Goal: Task Accomplishment & Management: Manage account settings

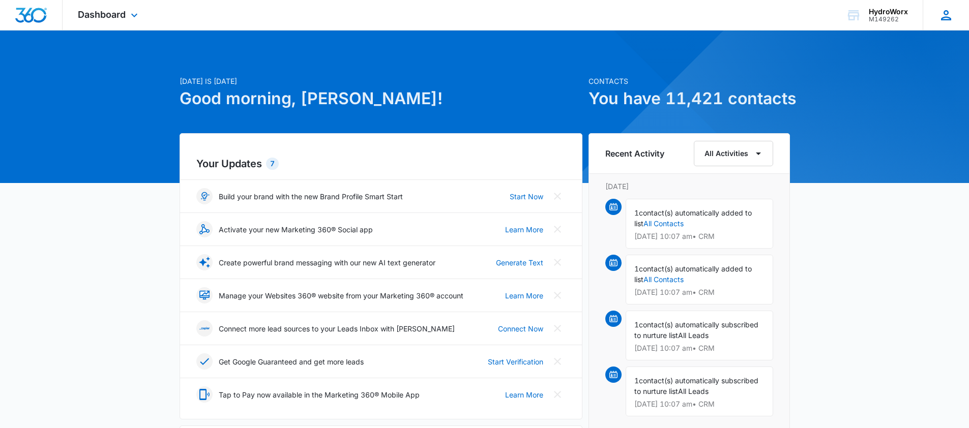
click at [948, 19] on icon at bounding box center [946, 15] width 10 height 10
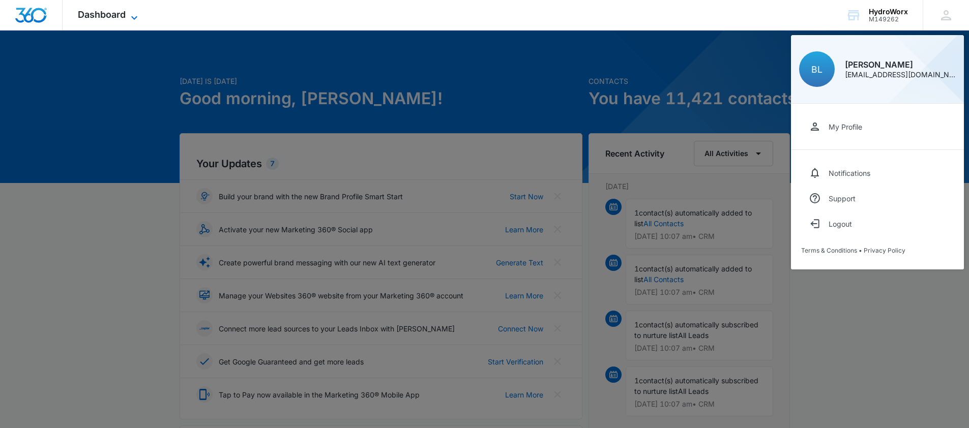
click at [81, 10] on span "Dashboard" at bounding box center [102, 14] width 48 height 11
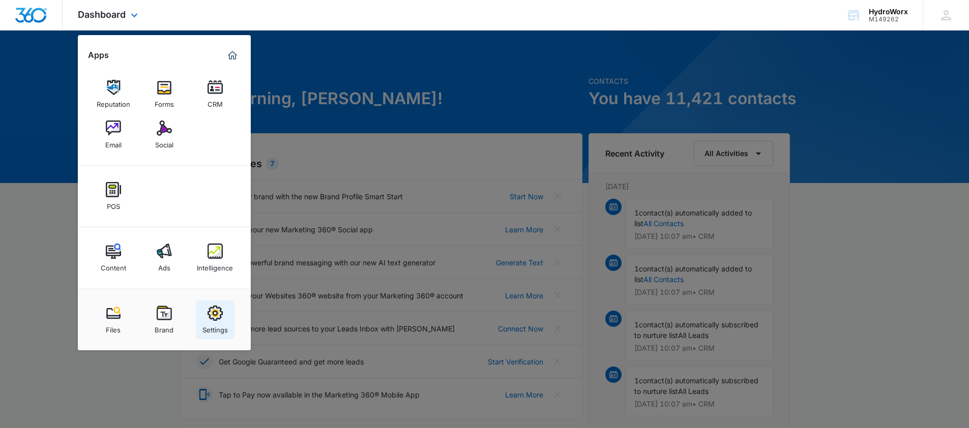
click at [207, 322] on div "Settings" at bounding box center [214, 327] width 25 height 13
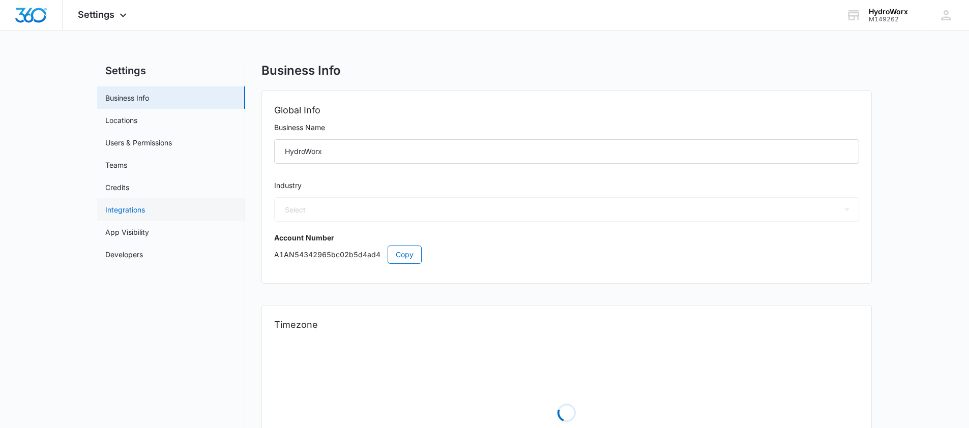
select select "52"
select select "US"
select select "America/New_York"
click at [875, 16] on div "M149262" at bounding box center [887, 19] width 39 height 7
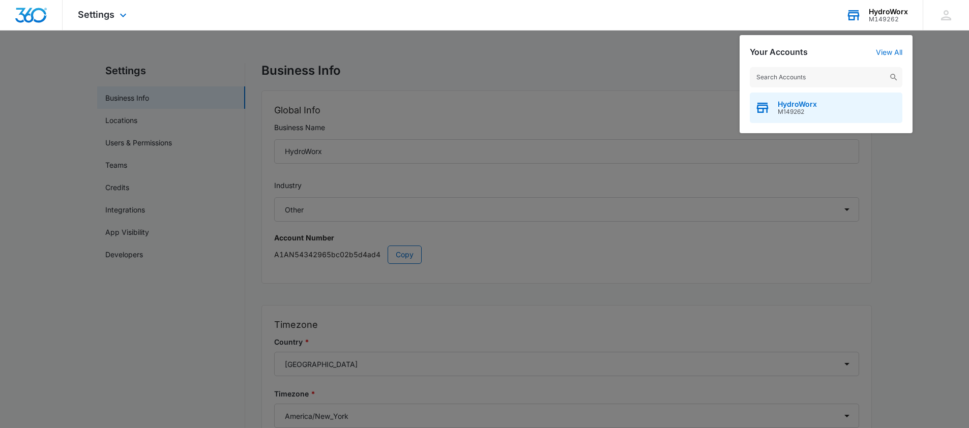
click at [799, 107] on span "HydroWorx" at bounding box center [796, 104] width 39 height 8
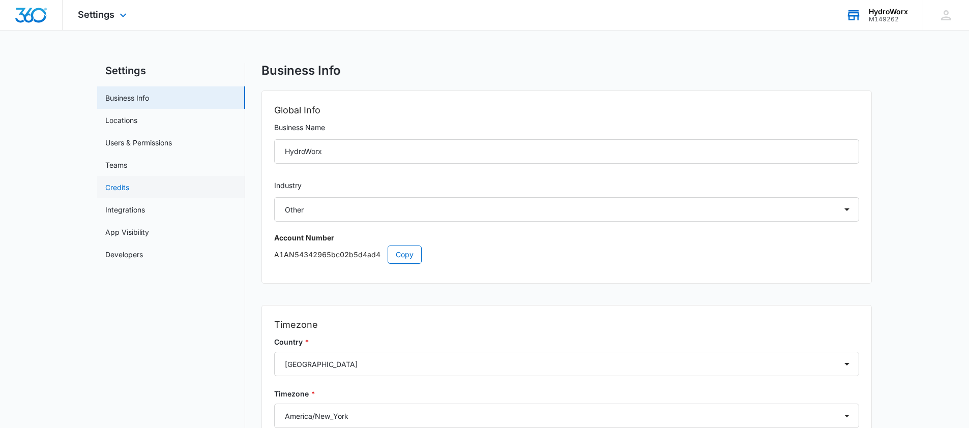
click at [125, 188] on link "Credits" at bounding box center [117, 187] width 24 height 11
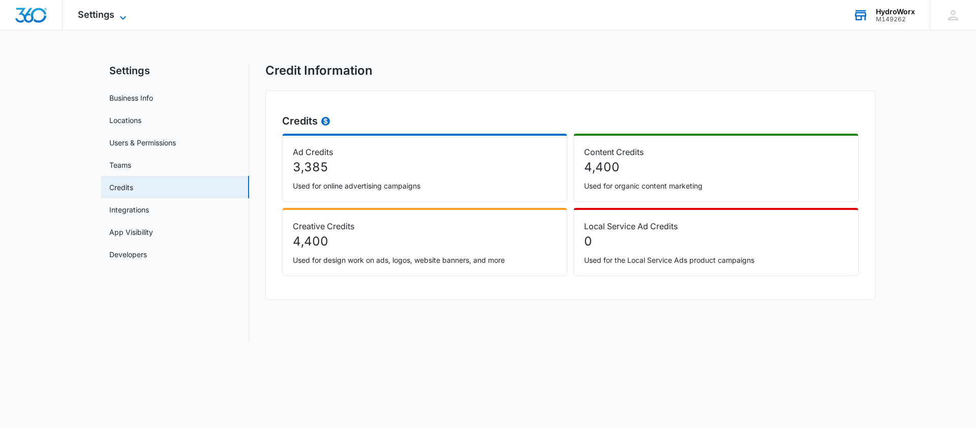
click at [85, 11] on span "Settings" at bounding box center [96, 14] width 37 height 11
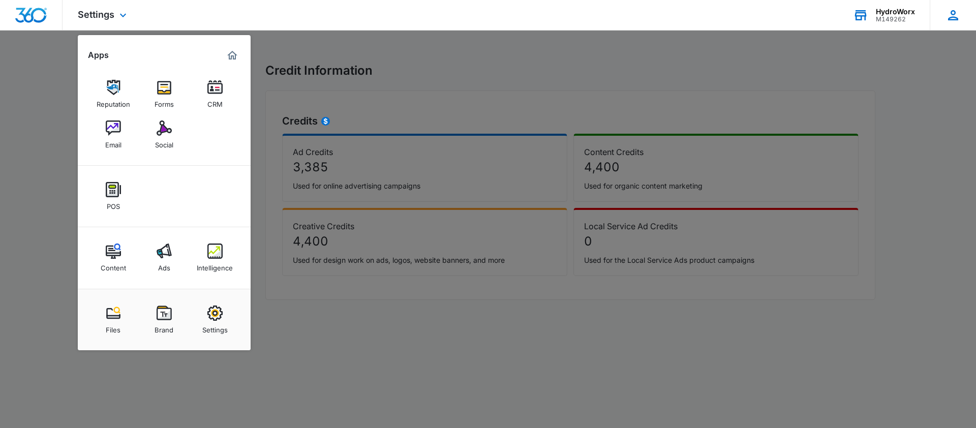
click at [934, 7] on div "[PERSON_NAME] [EMAIL_ADDRESS][DOMAIN_NAME] My Profile Notifications Support Log…" at bounding box center [953, 15] width 46 height 30
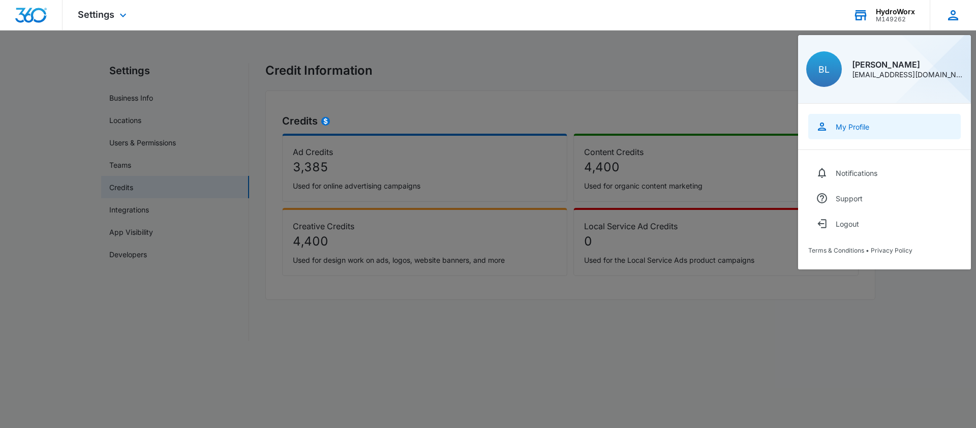
click at [854, 126] on div "My Profile" at bounding box center [853, 127] width 34 height 9
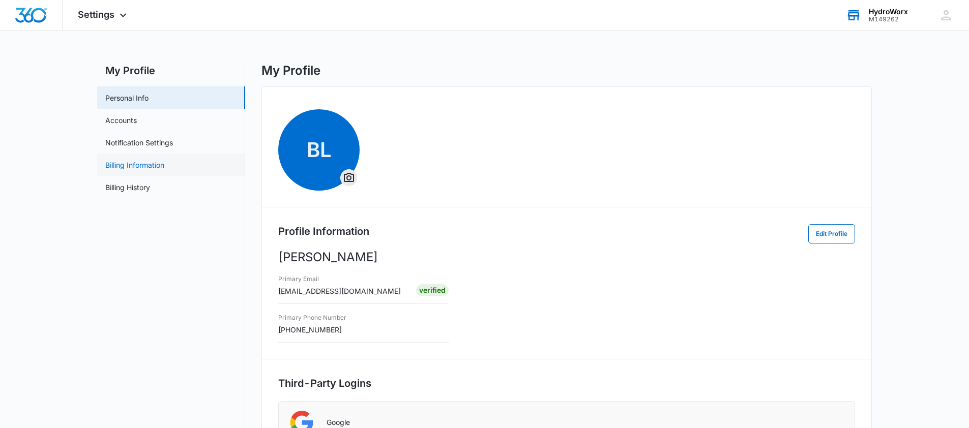
click at [142, 168] on link "Billing Information" at bounding box center [134, 165] width 59 height 11
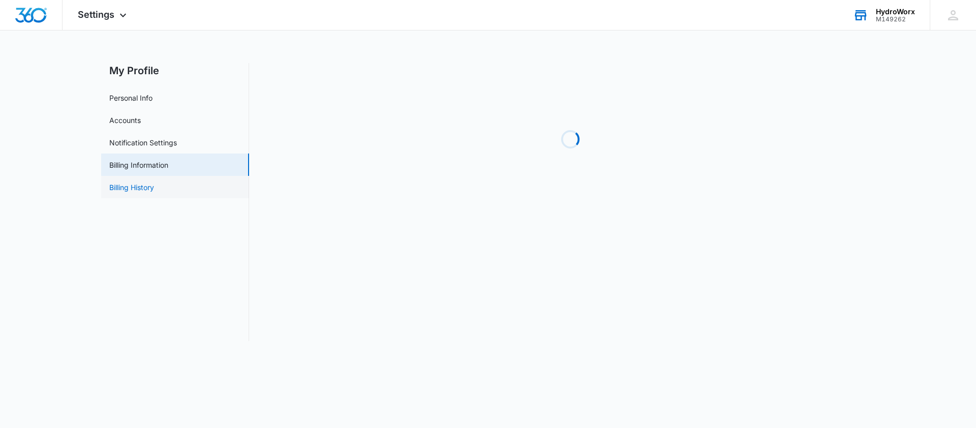
click at [140, 183] on link "Billing History" at bounding box center [131, 187] width 45 height 11
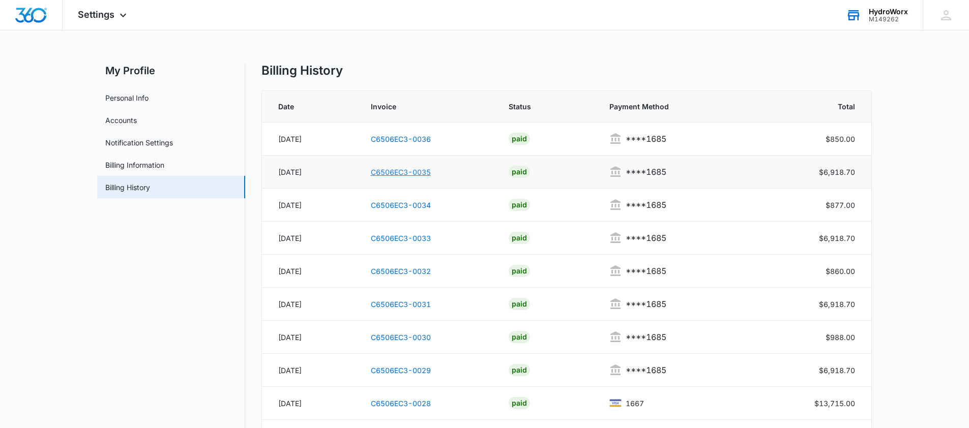
click at [395, 173] on link "C6506EC3-0035" at bounding box center [401, 172] width 60 height 9
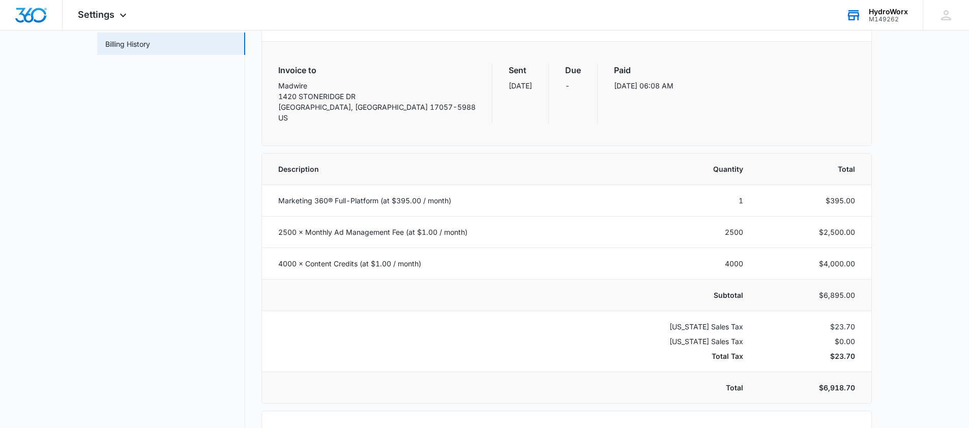
scroll to position [150, 0]
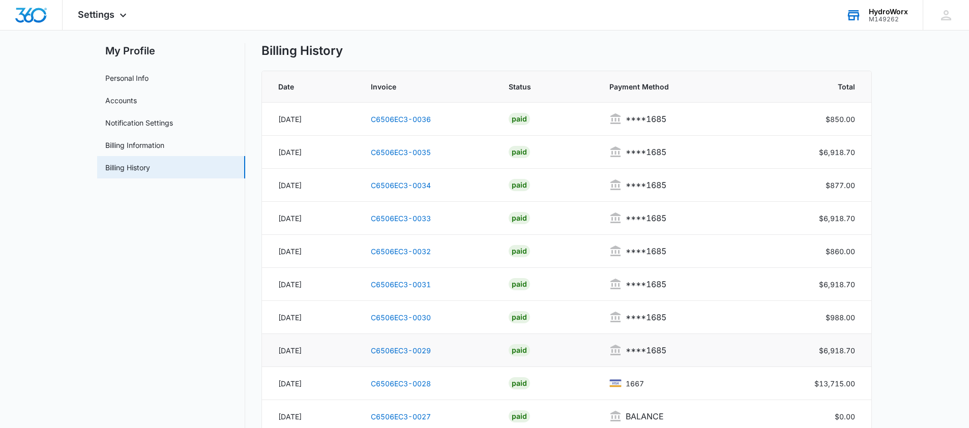
scroll to position [33, 0]
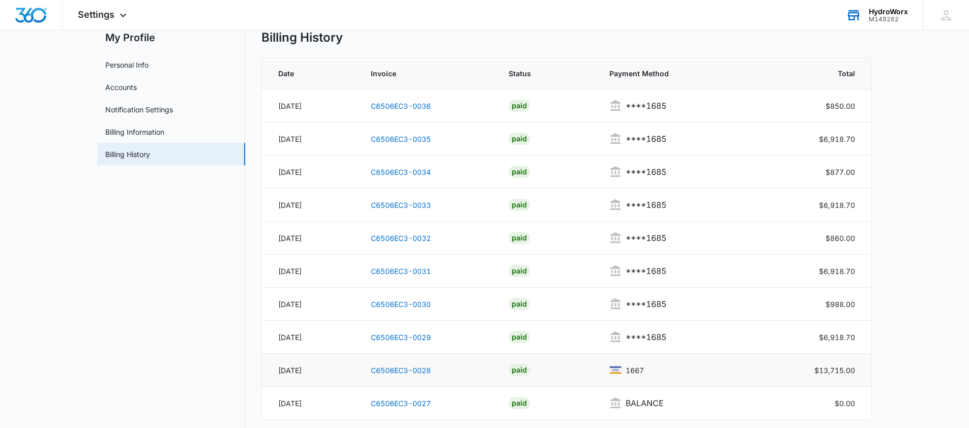
click at [827, 369] on td "$13,715.00" at bounding box center [814, 370] width 113 height 33
click at [411, 369] on link "C6506EC3-0028" at bounding box center [401, 370] width 60 height 9
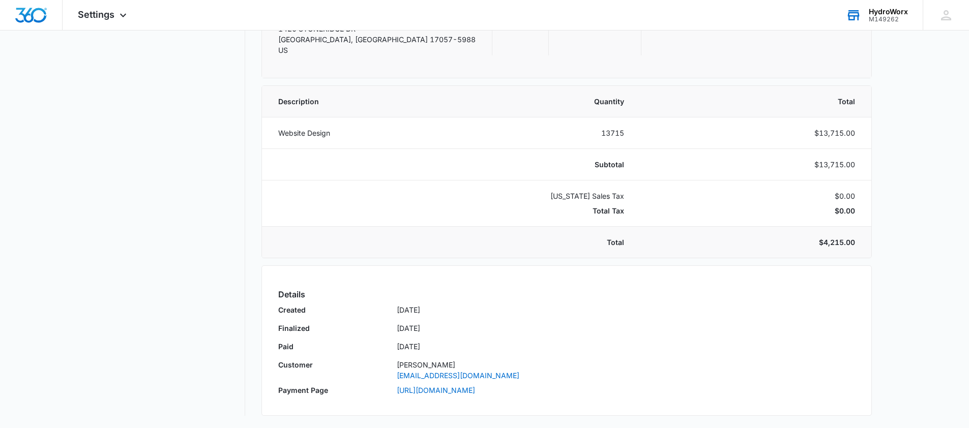
scroll to position [39, 0]
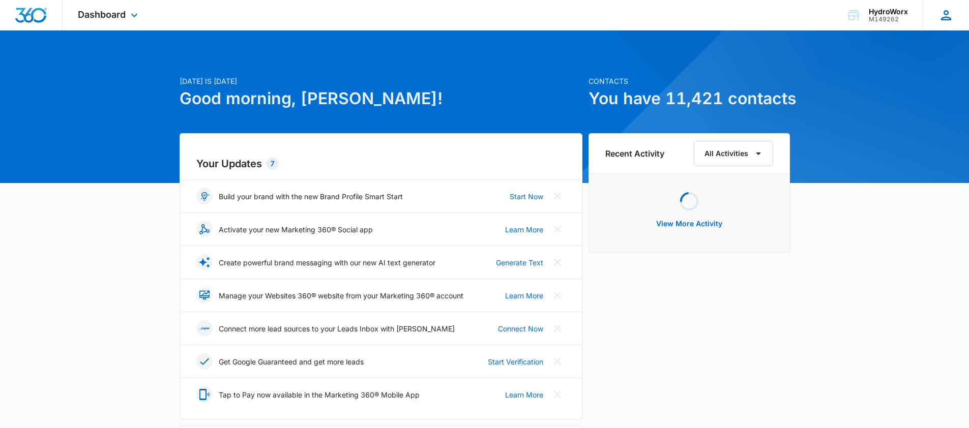
click at [934, 18] on div "[PERSON_NAME] [EMAIL_ADDRESS][DOMAIN_NAME] My Profile Notifications Support Log…" at bounding box center [945, 15] width 46 height 30
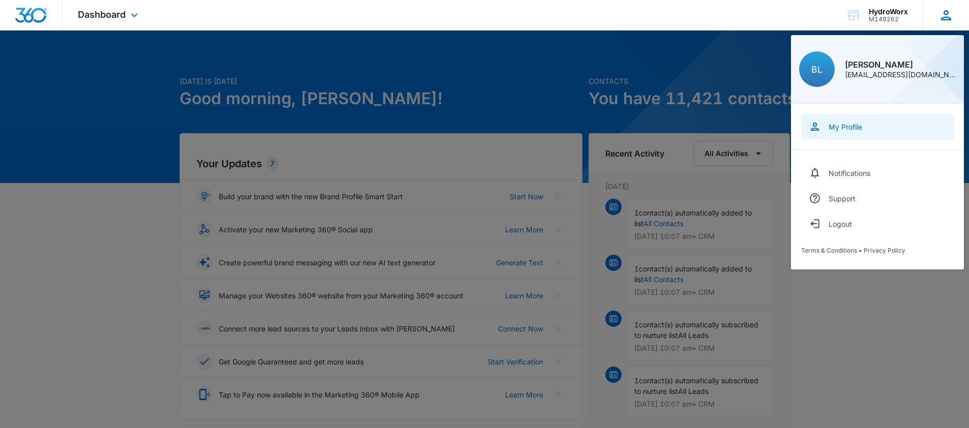
click at [854, 117] on link "My Profile" at bounding box center [877, 126] width 153 height 25
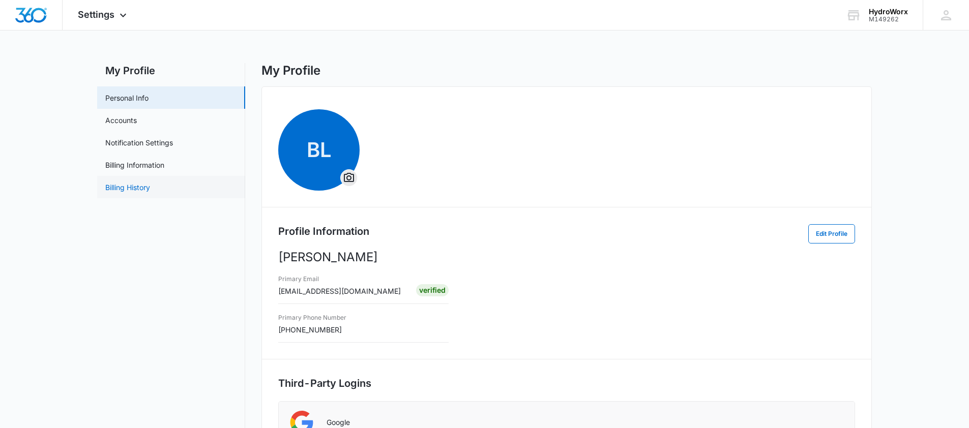
click at [150, 189] on link "Billing History" at bounding box center [127, 187] width 45 height 11
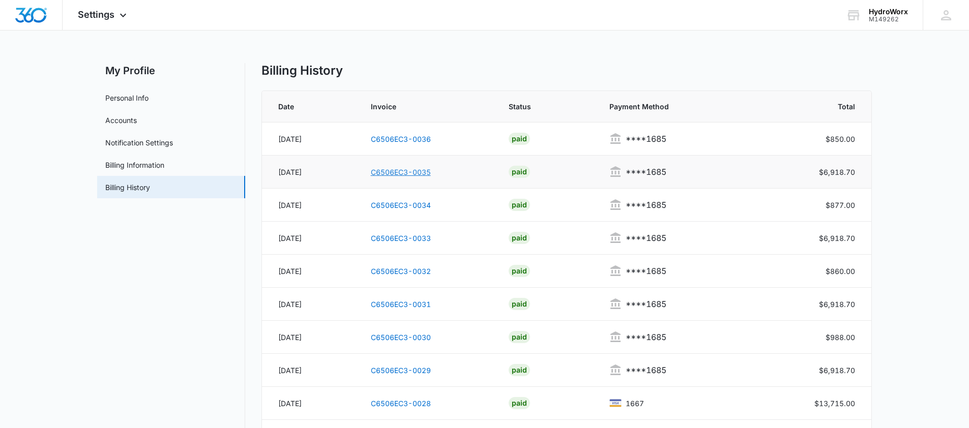
click at [393, 171] on link "C6506EC3-0035" at bounding box center [401, 172] width 60 height 9
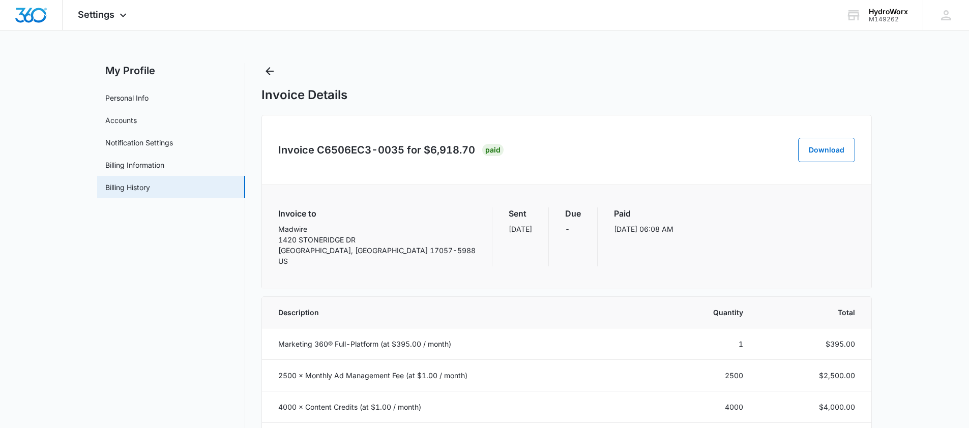
scroll to position [117, 0]
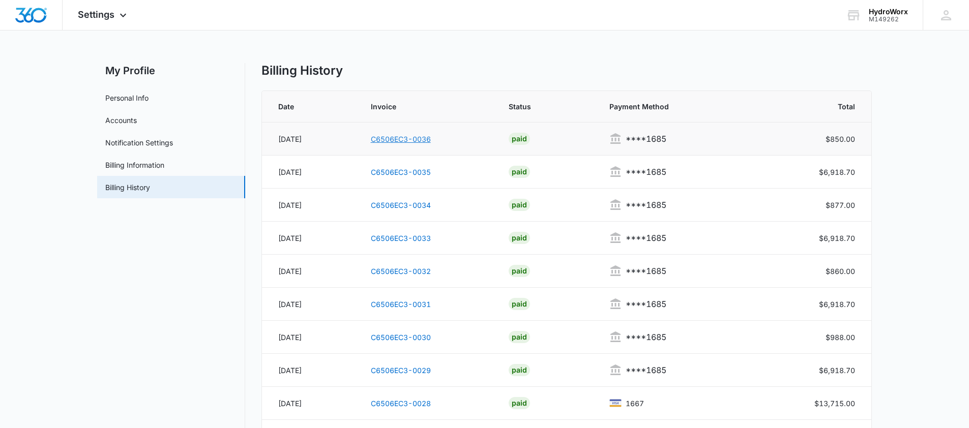
click at [377, 137] on link "C6506EC3-0036" at bounding box center [401, 139] width 60 height 9
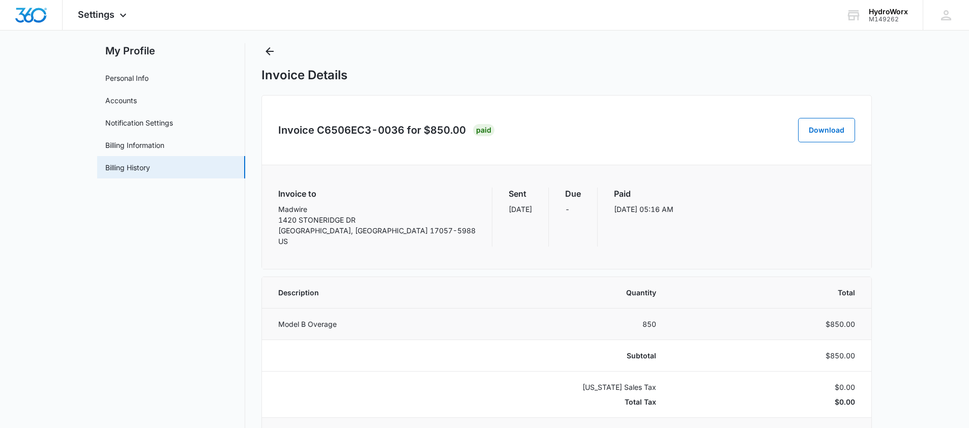
scroll to position [26, 0]
